Goal: Information Seeking & Learning: Check status

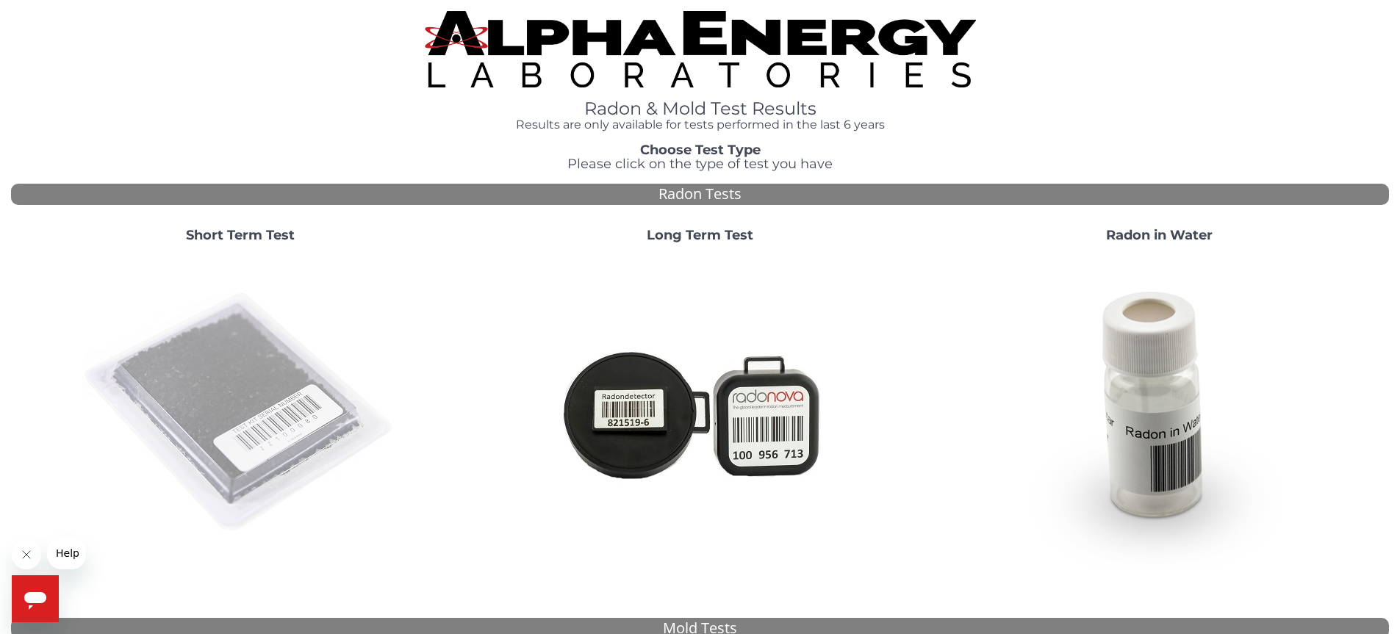
click at [113, 443] on img at bounding box center [240, 413] width 316 height 316
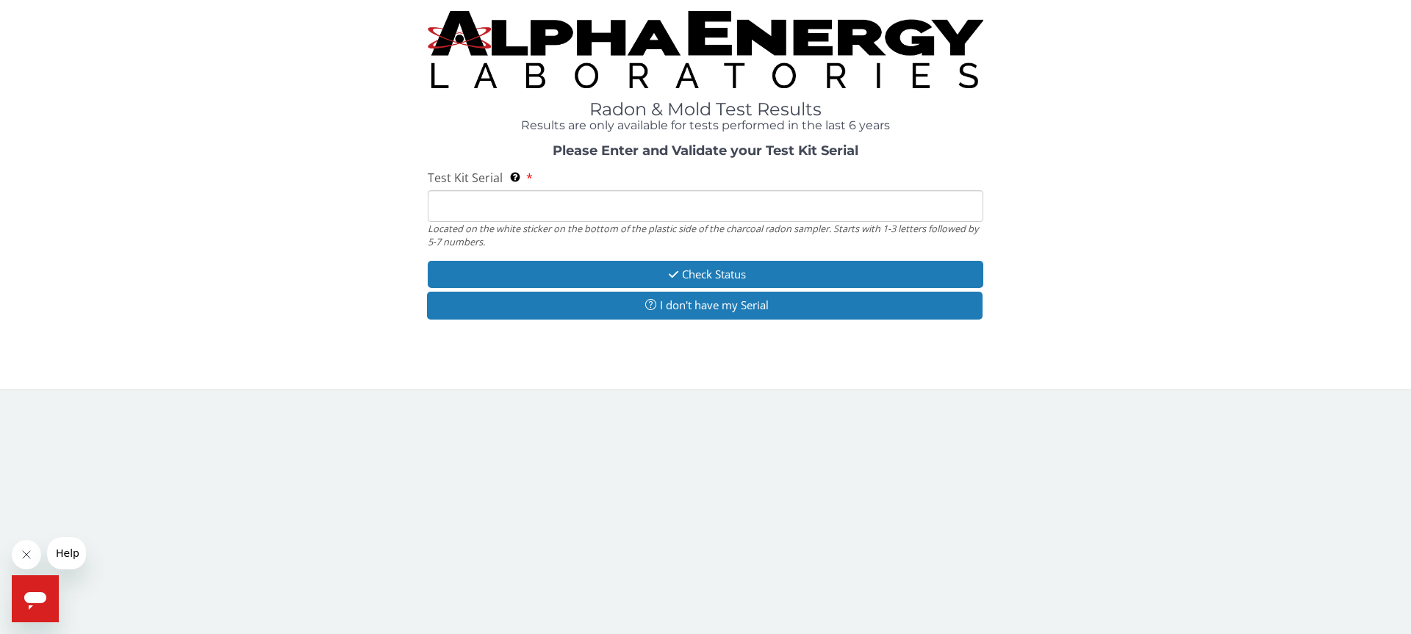
click at [475, 199] on input "Test Kit Serial Located on the white sticker on the bottom of the plastic side …" at bounding box center [705, 206] width 555 height 32
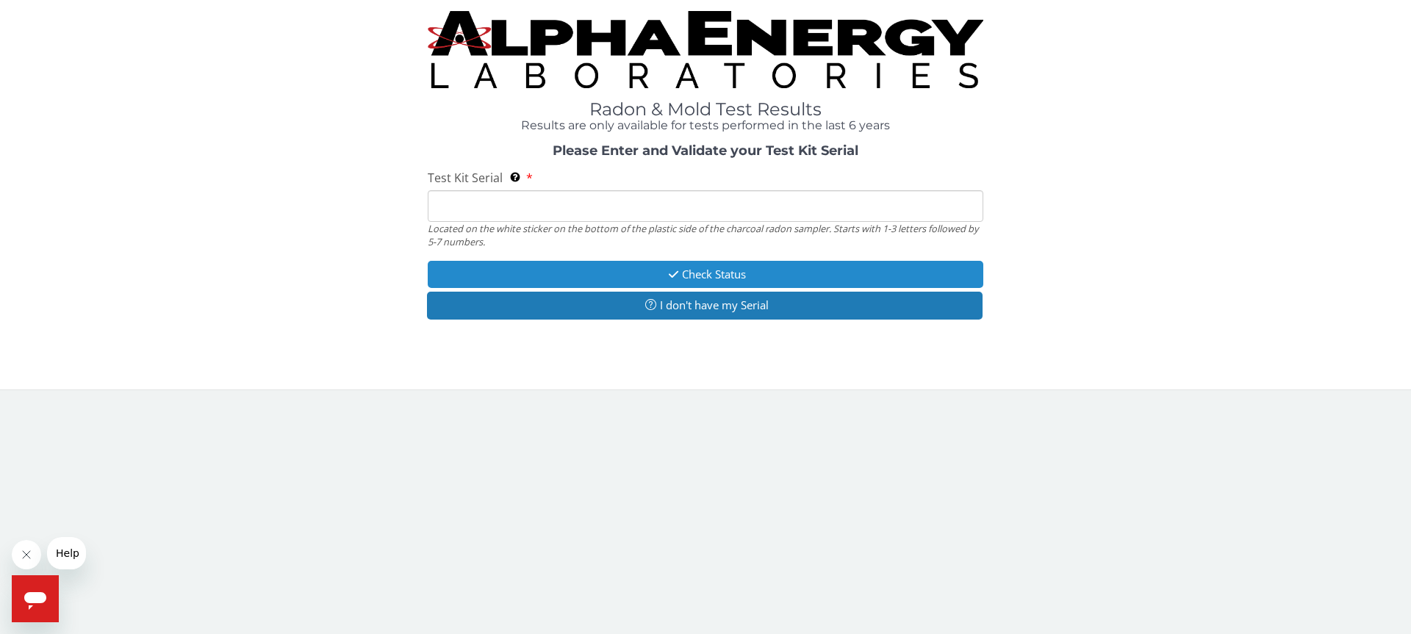
type input "FE474378"
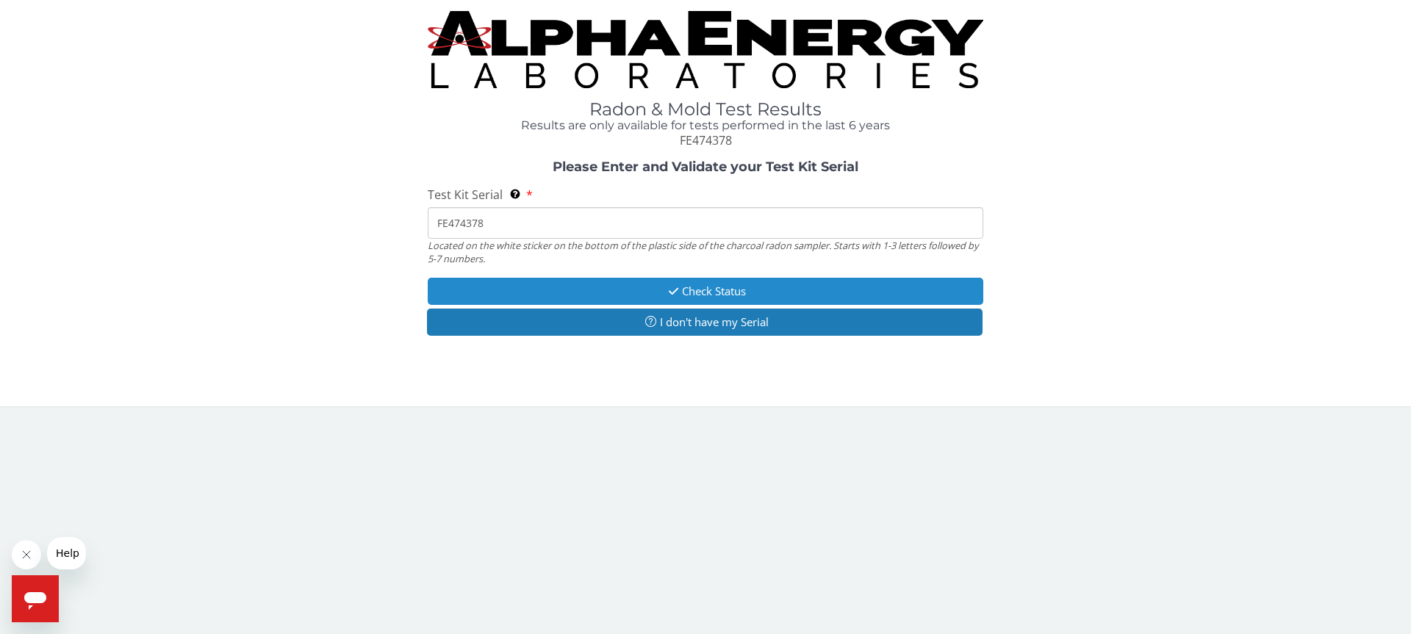
click at [649, 284] on button "Check Status" at bounding box center [705, 291] width 555 height 27
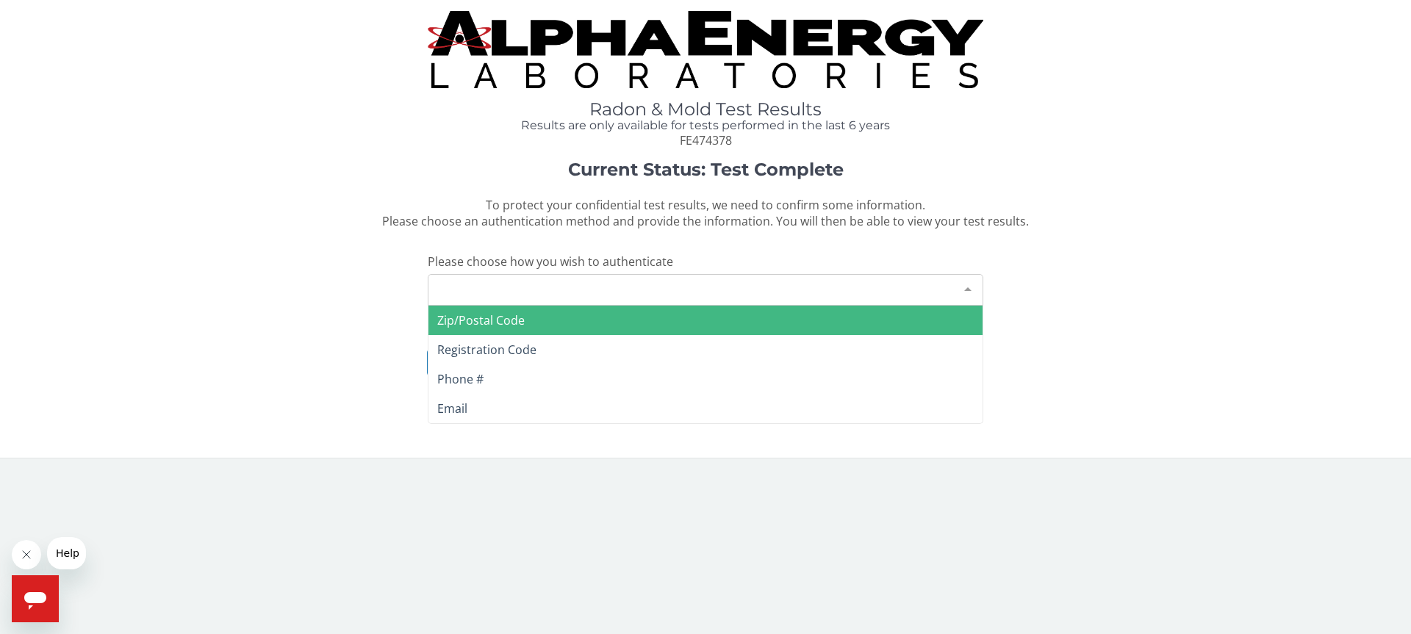
click at [590, 282] on div "Please make a selection" at bounding box center [705, 290] width 555 height 32
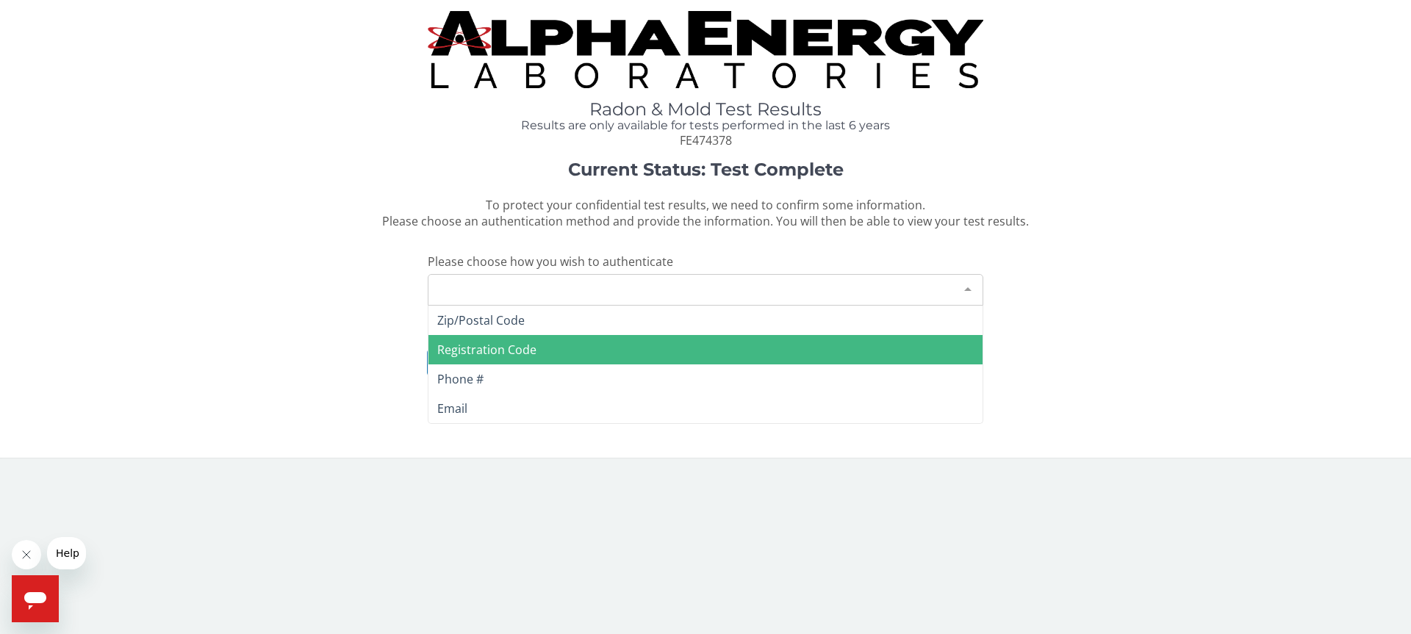
click at [469, 352] on span "Registration Code" at bounding box center [486, 350] width 99 height 16
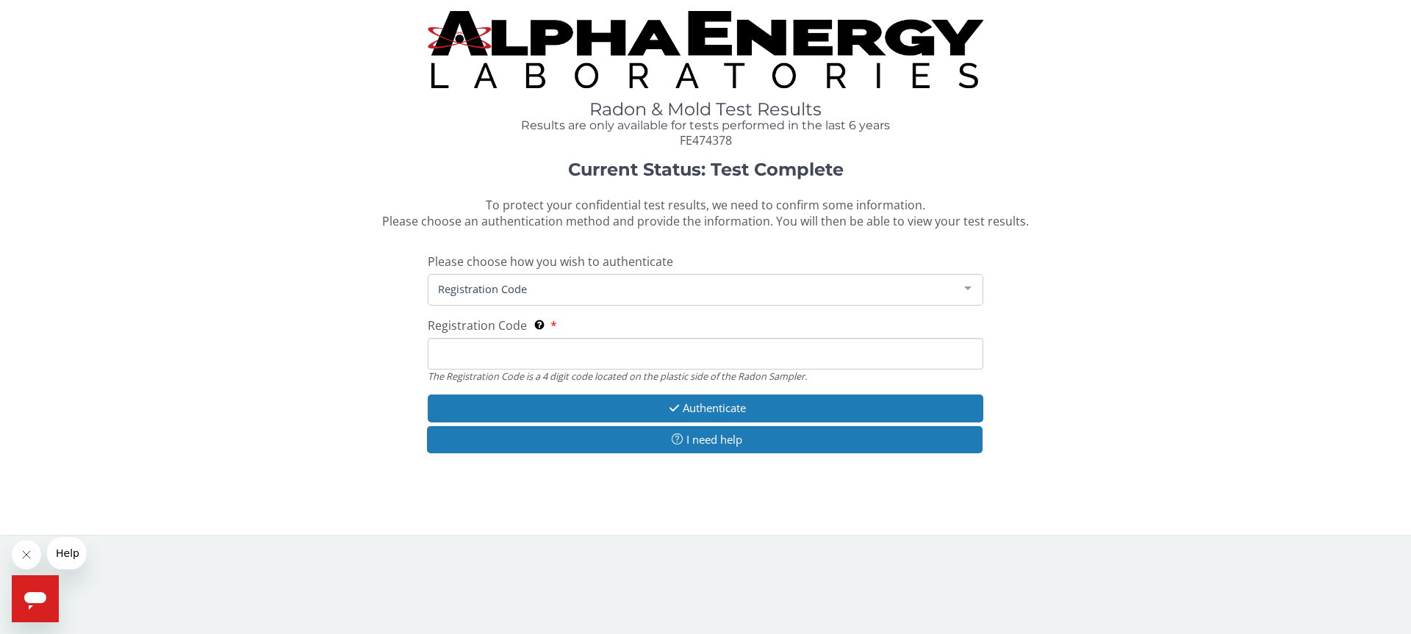
click at [486, 347] on input "Registration Code The Registration Code is a 4 digit code located on the plasti…" at bounding box center [705, 354] width 555 height 32
type input "8FA8"
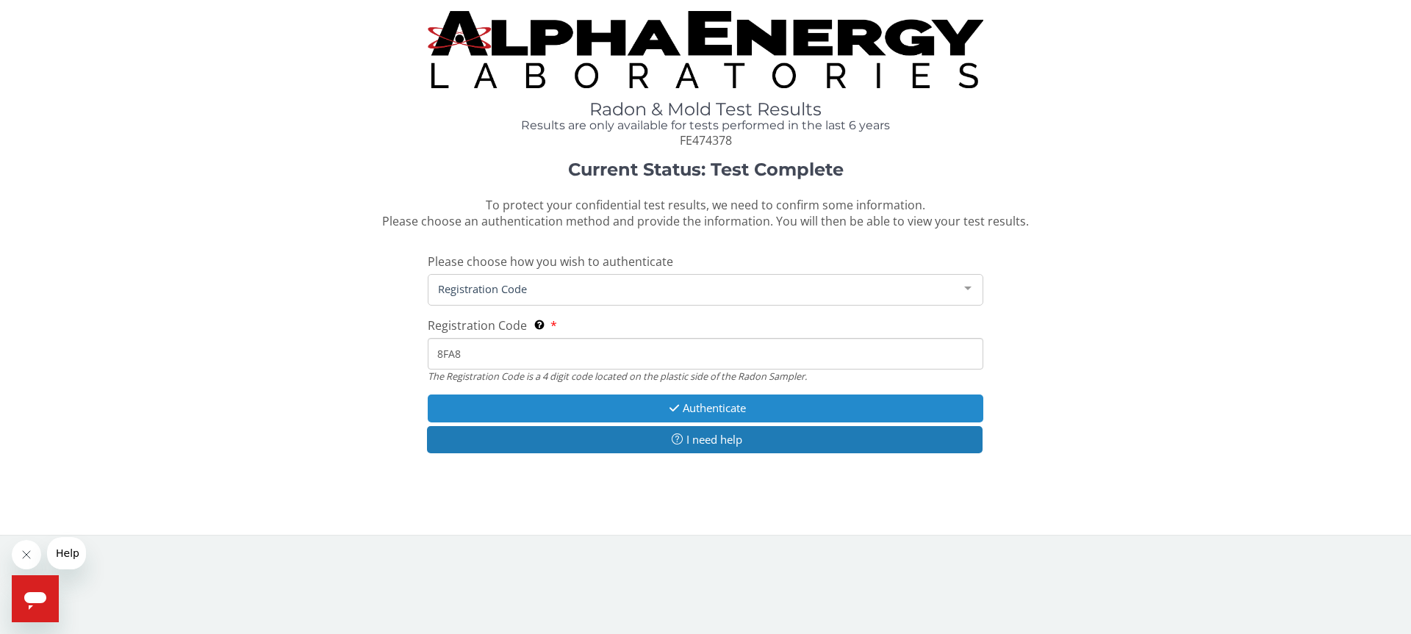
click at [681, 403] on button "Authenticate" at bounding box center [705, 408] width 555 height 27
